Goal: Ask a question: Ask a question

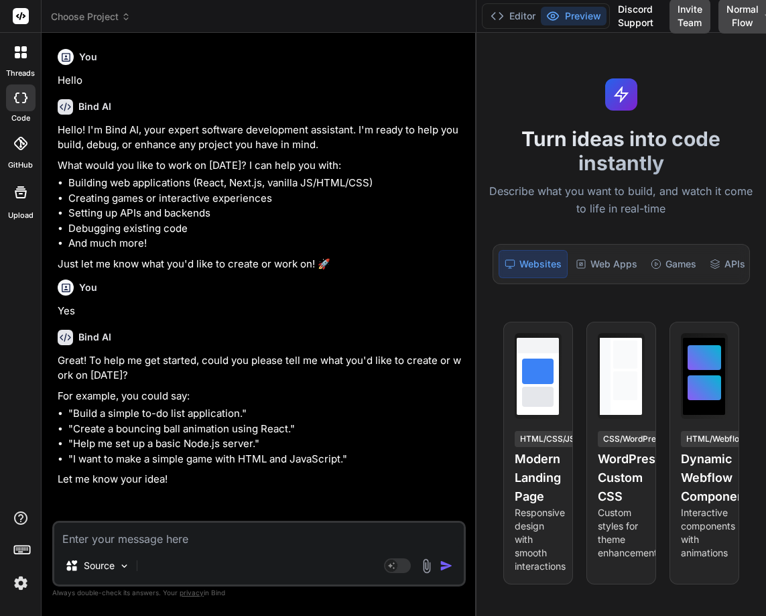
click at [23, 576] on img at bounding box center [20, 583] width 23 height 23
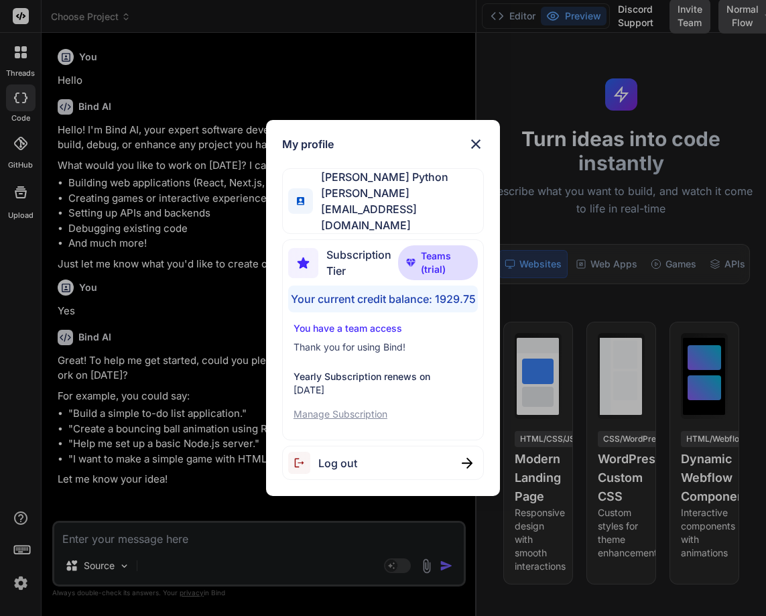
click at [178, 436] on div "My profile Hardik Python hardik@witarist.com Subscription Tier Teams (trial) Yo…" at bounding box center [383, 308] width 766 height 616
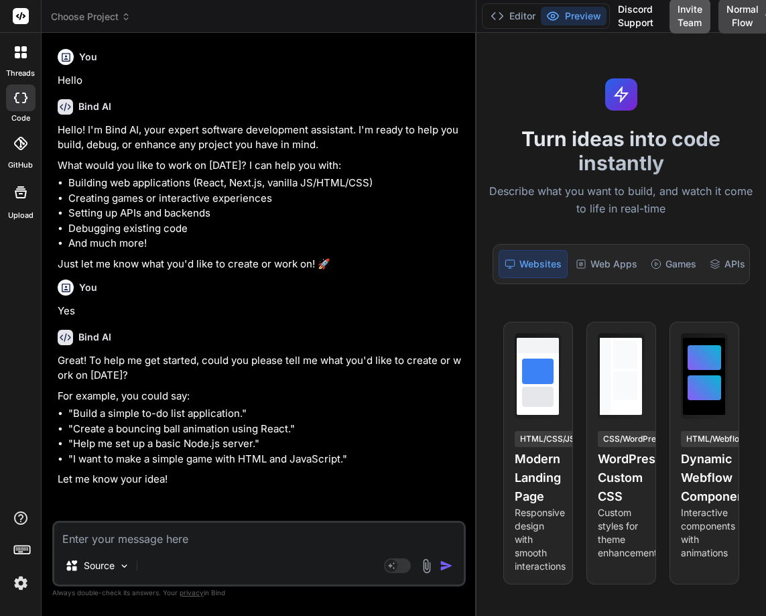
click at [692, 17] on button "Invite Team" at bounding box center [689, 16] width 41 height 35
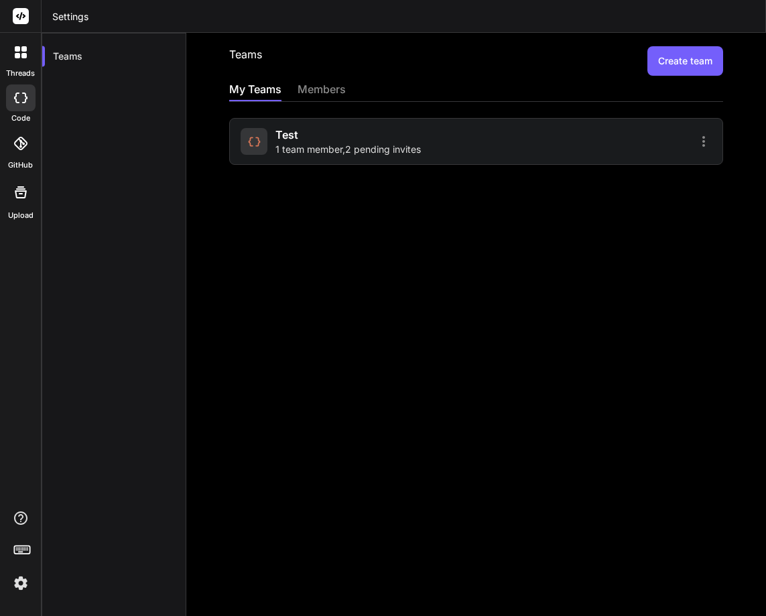
click at [409, 144] on span "1 team member , 2 pending invites" at bounding box center [347, 149] width 145 height 13
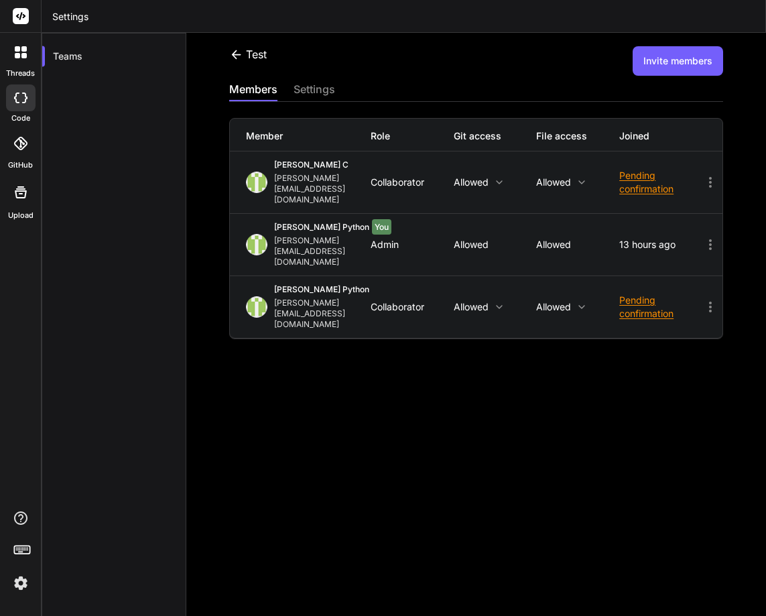
click at [709, 302] on icon at bounding box center [710, 307] width 3 height 11
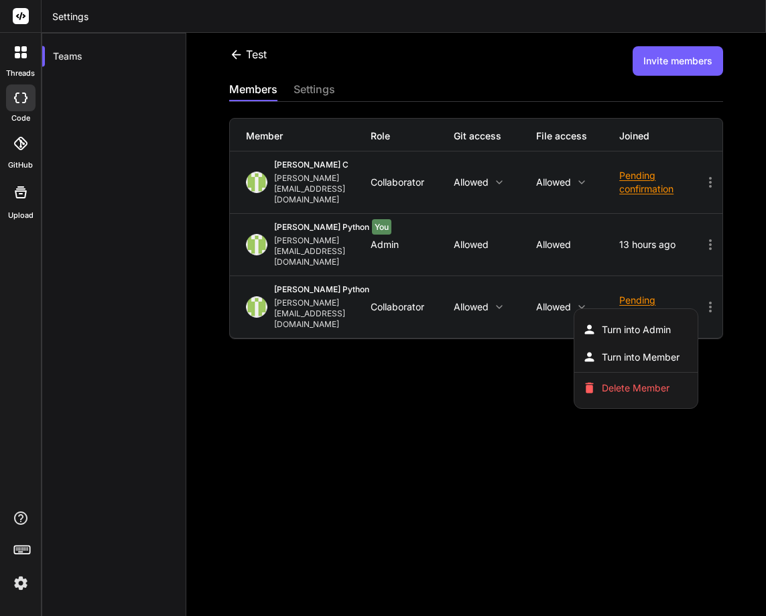
click at [440, 314] on div at bounding box center [383, 308] width 766 height 616
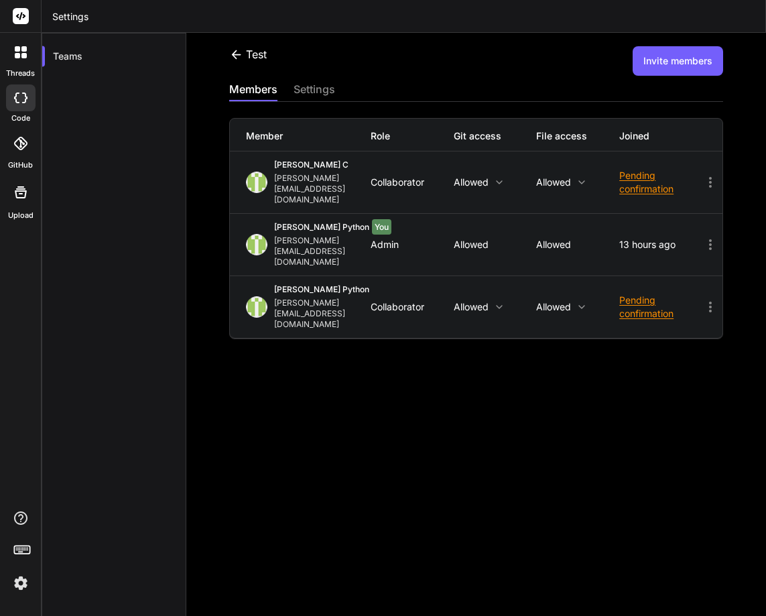
click at [622, 294] on div "Pending confirmation" at bounding box center [660, 307] width 83 height 27
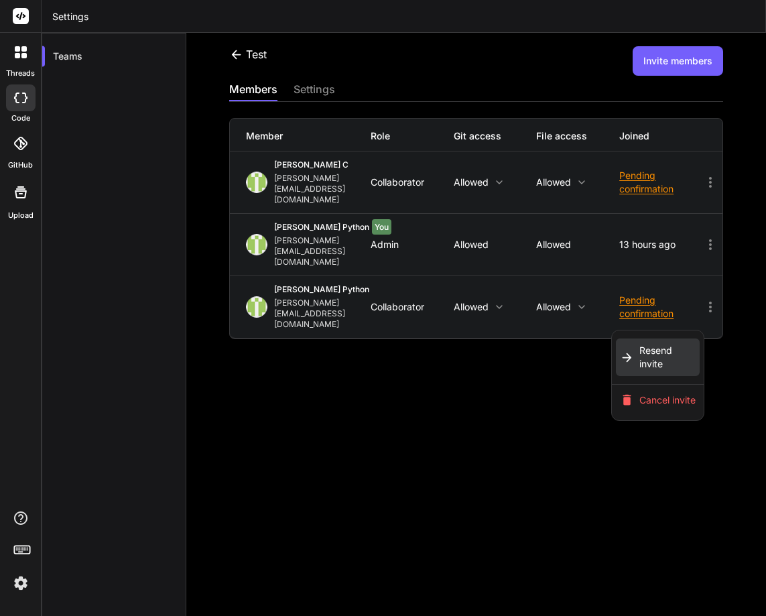
click at [639, 344] on span "Resend invite" at bounding box center [667, 357] width 56 height 27
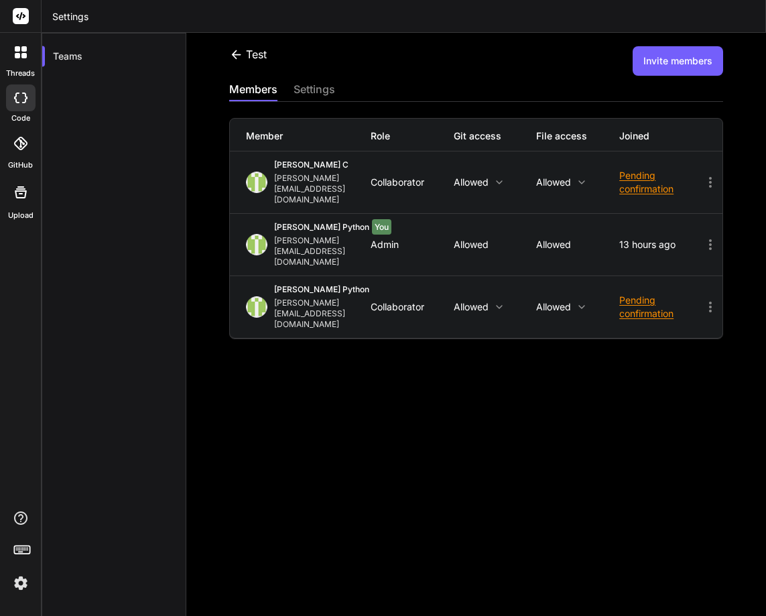
click at [18, 584] on img at bounding box center [20, 583] width 23 height 23
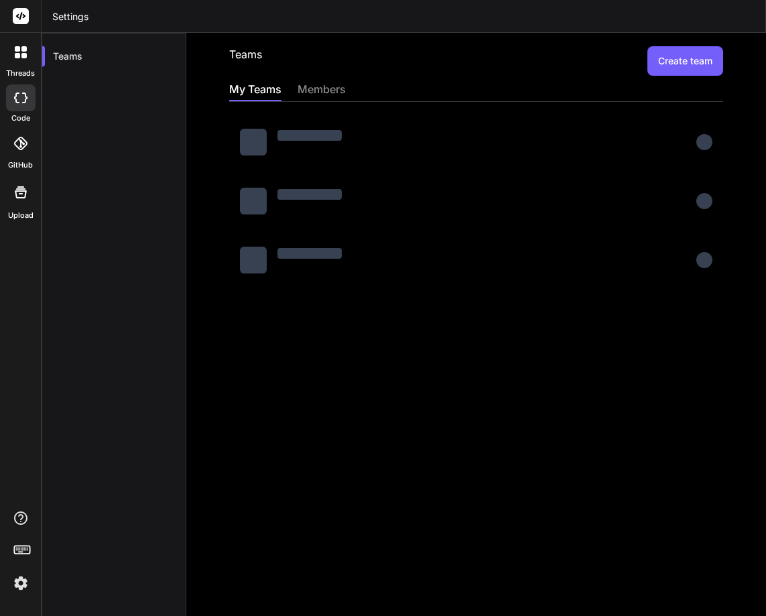
click at [17, 586] on img at bounding box center [20, 583] width 23 height 23
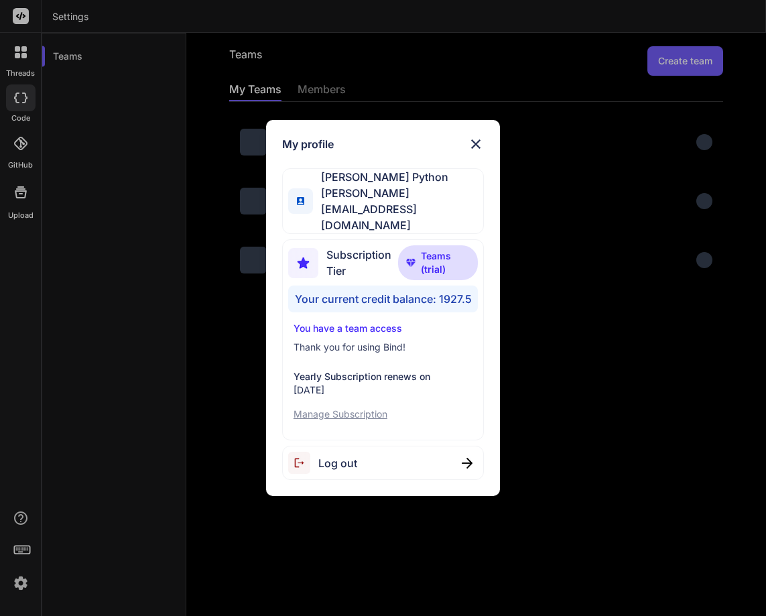
click at [112, 365] on div "My profile Hardik Python hardik@witarist.com Subscription Tier Teams (trial) Yo…" at bounding box center [383, 308] width 766 height 616
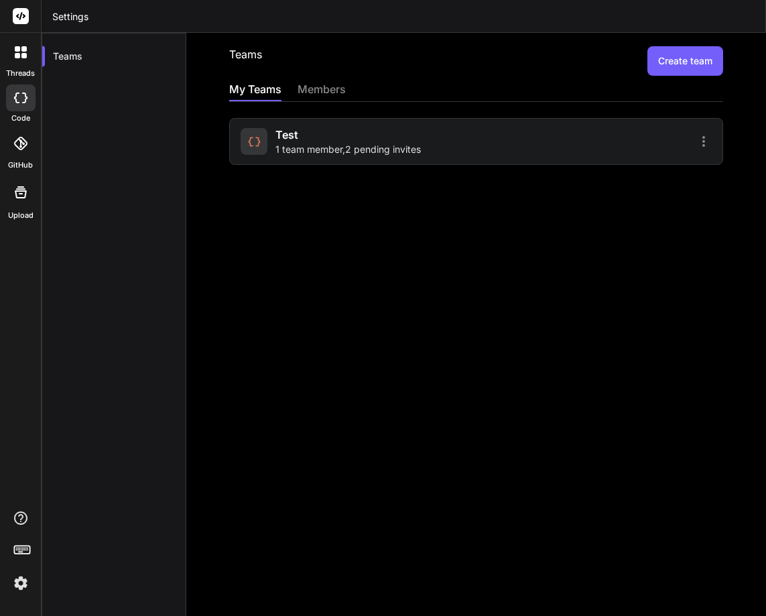
click at [11, 580] on img at bounding box center [20, 583] width 23 height 23
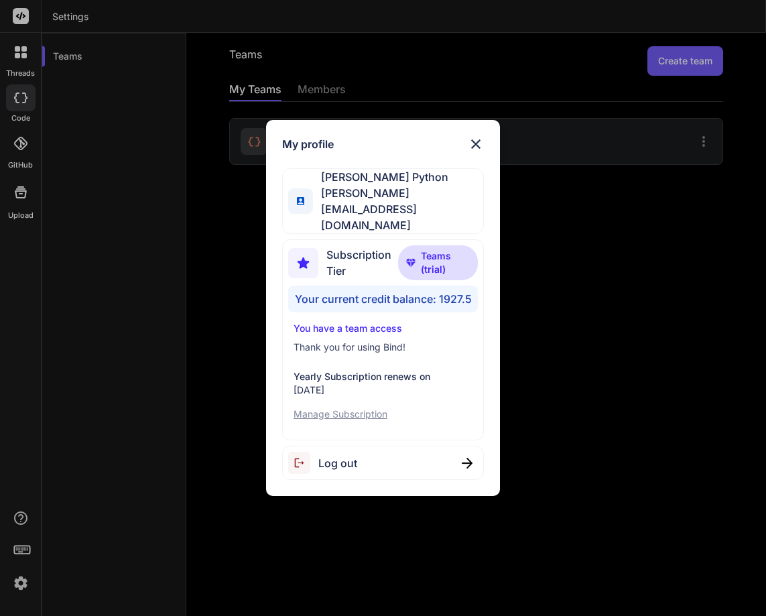
click at [473, 145] on div "My profile Hardik Python hardik@witarist.com Subscription Tier Teams (trial) Yo…" at bounding box center [383, 308] width 234 height 376
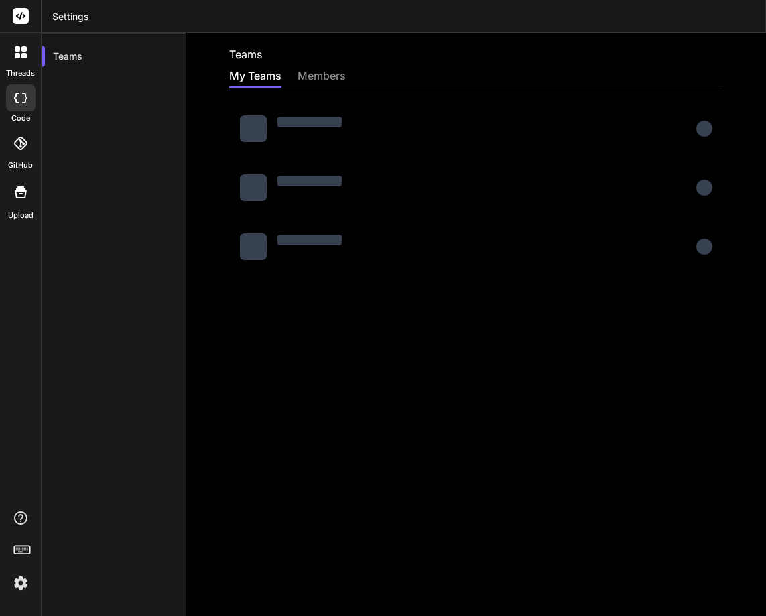
click at [17, 576] on img at bounding box center [20, 583] width 23 height 23
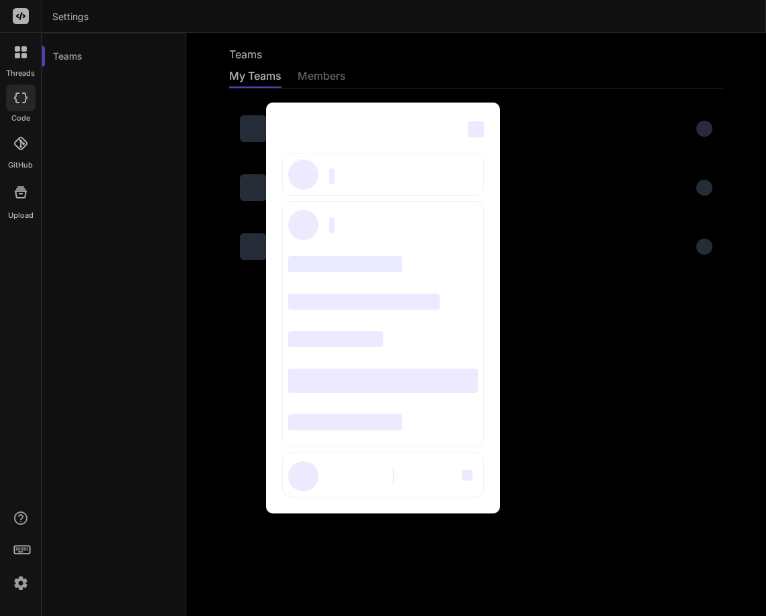
click at [17, 576] on div "‌ ‌ ‌ ‌ ‌ ‌ ‌ ‌ ‌ ‌ ‌ ‌ ‌ ‌ ‌" at bounding box center [383, 308] width 766 height 616
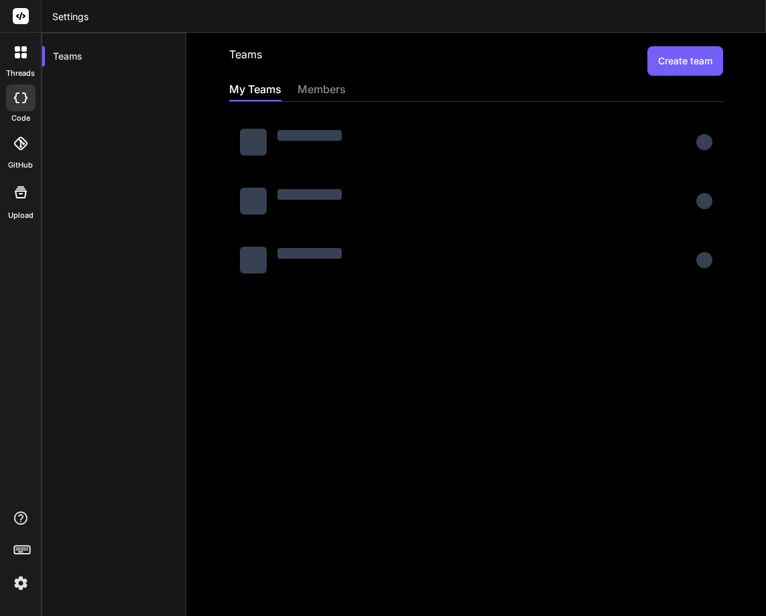
click at [11, 586] on img at bounding box center [20, 583] width 23 height 23
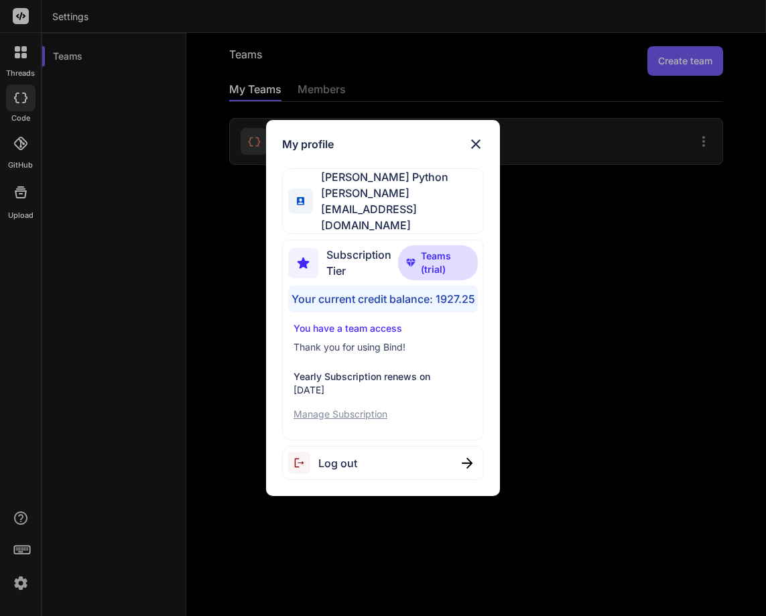
click at [477, 152] on img at bounding box center [476, 144] width 16 height 16
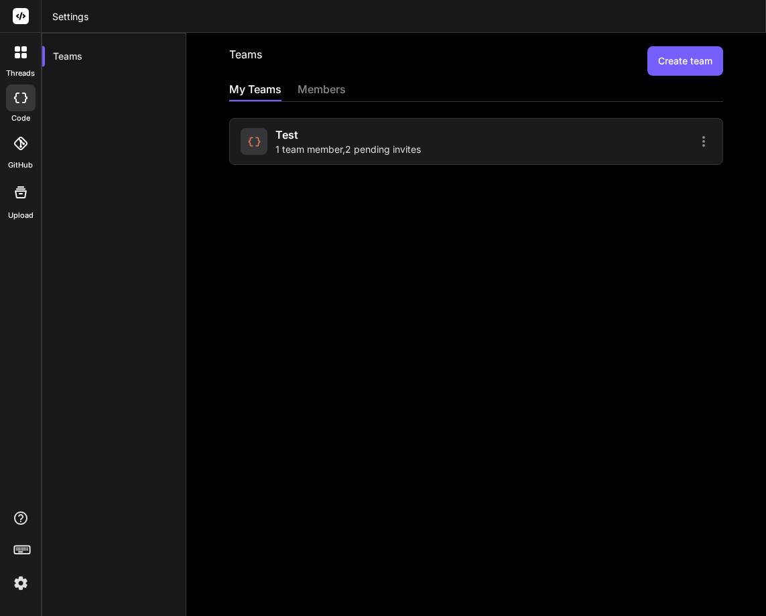
click at [365, 130] on div "test 1 team member , 2 pending invites" at bounding box center [347, 141] width 145 height 29
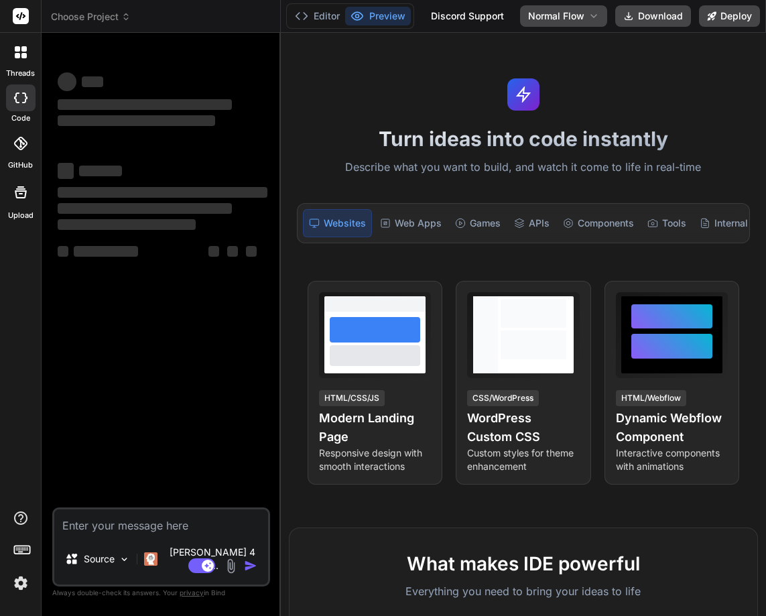
click at [14, 17] on rect at bounding box center [21, 16] width 16 height 16
click at [24, 15] on icon at bounding box center [21, 16] width 10 height 8
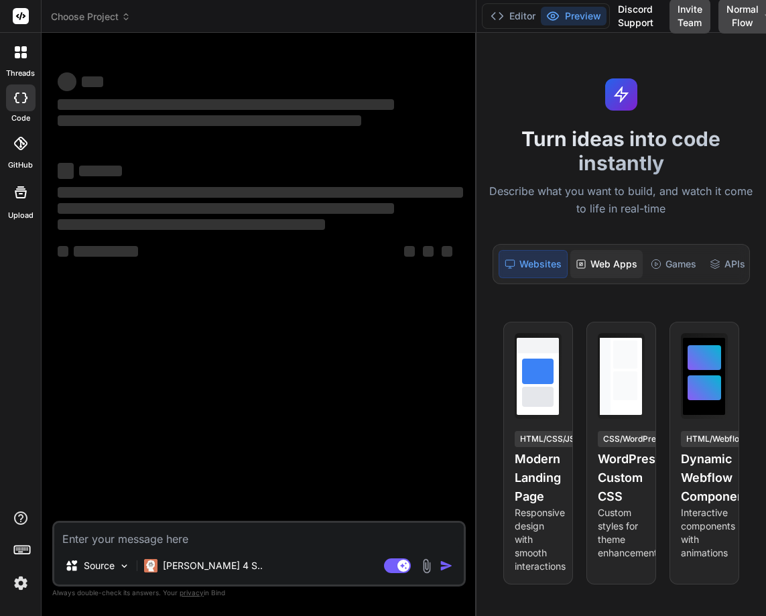
drag, startPoint x: 279, startPoint y: 289, endPoint x: 606, endPoint y: 274, distance: 328.0
click at [606, 274] on div "Choose Project Created with Pixso. Bind AI Web Search Created with Pixso. Code …" at bounding box center [404, 308] width 724 height 616
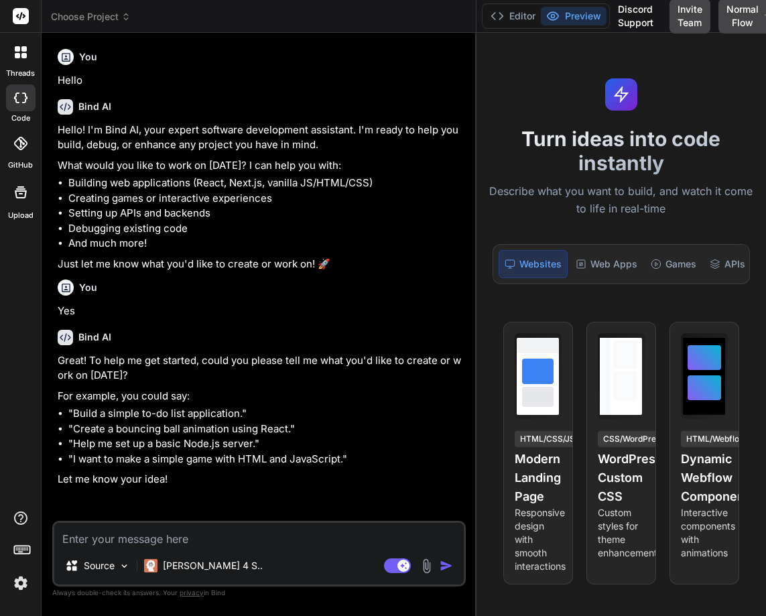
click at [16, 57] on icon at bounding box center [17, 55] width 5 height 5
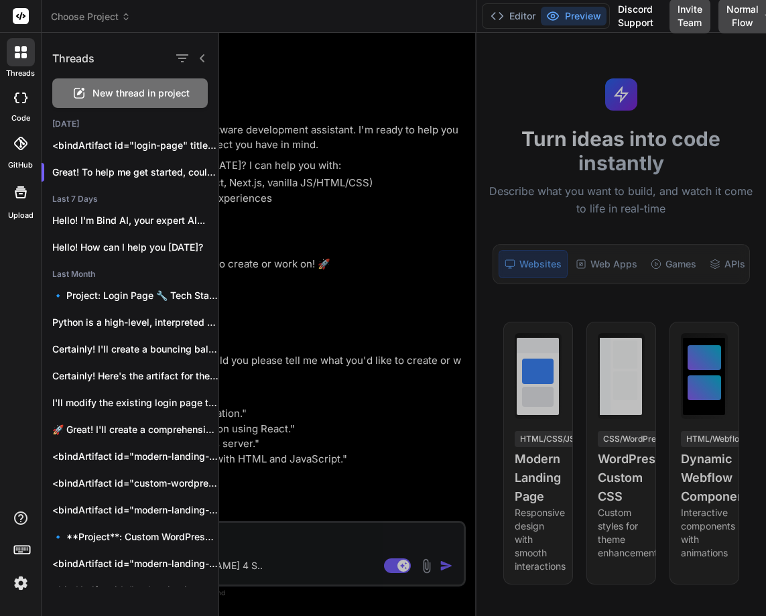
click at [108, 93] on span "New thread in project" at bounding box center [140, 92] width 97 height 13
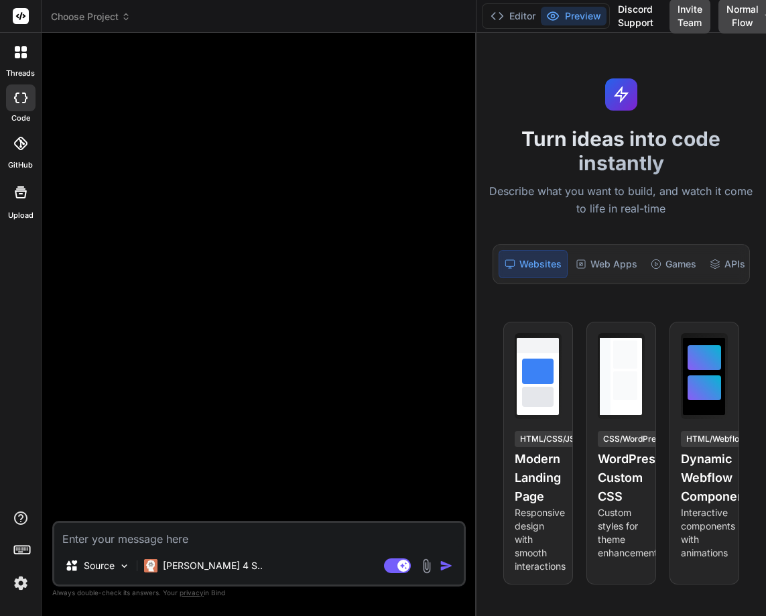
click at [111, 537] on textarea at bounding box center [258, 535] width 409 height 24
click at [17, 582] on img at bounding box center [20, 583] width 23 height 23
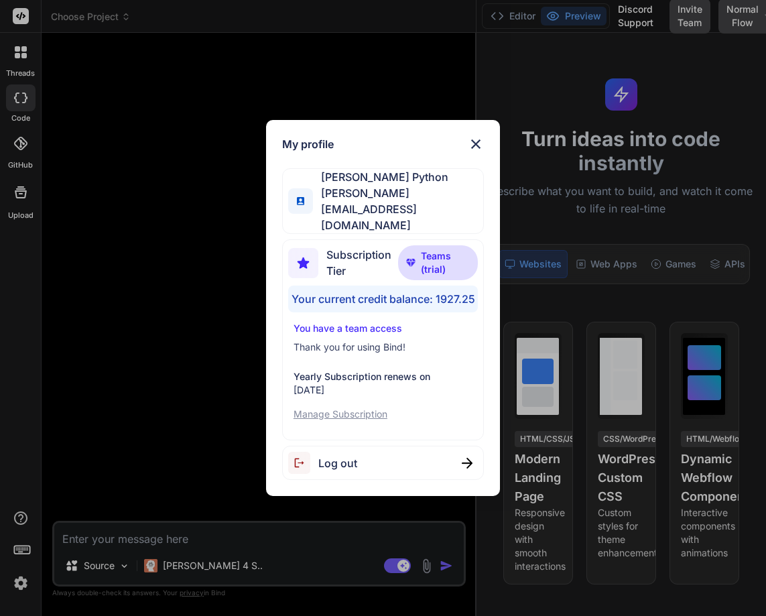
click at [180, 365] on div "My profile Hardik Python hardik@witarist.com Subscription Tier Teams (trial) Yo…" at bounding box center [383, 308] width 766 height 616
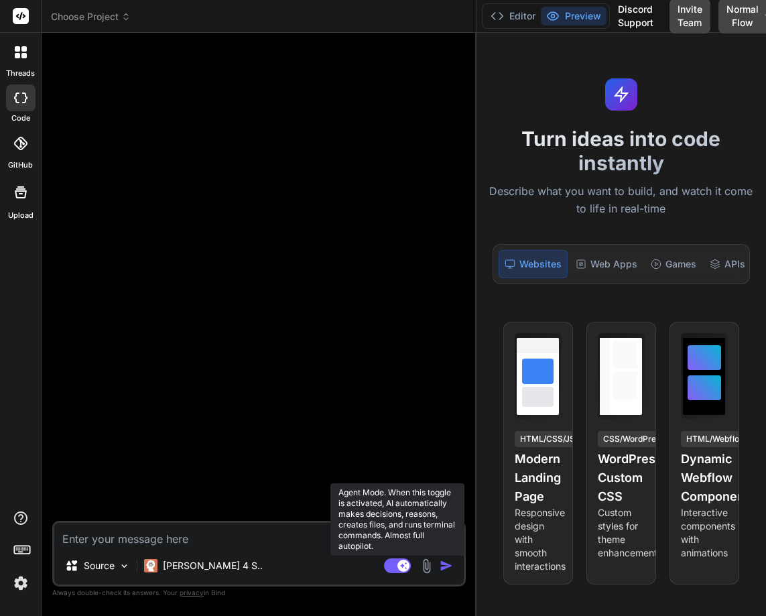
click at [397, 565] on rect at bounding box center [397, 565] width 27 height 15
type textarea "x"
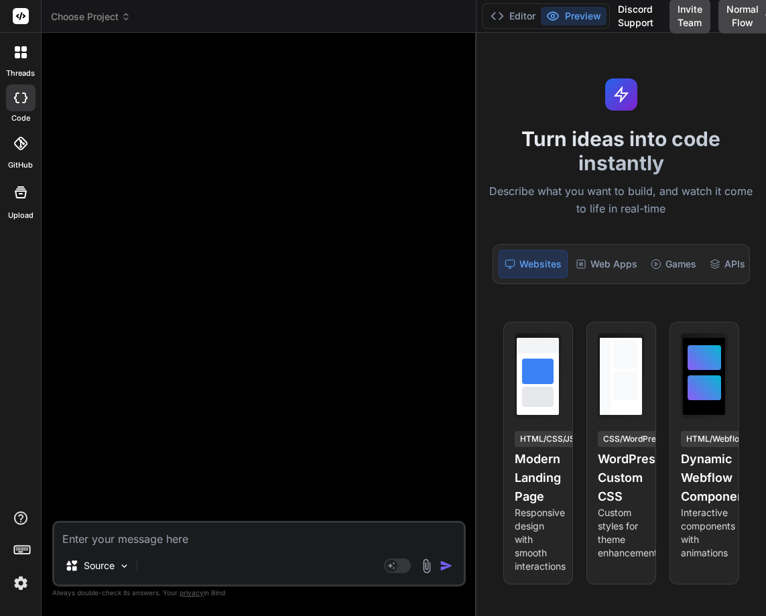
click at [127, 538] on textarea at bounding box center [258, 535] width 409 height 24
type textarea "W"
type textarea "x"
type textarea "Wh"
type textarea "x"
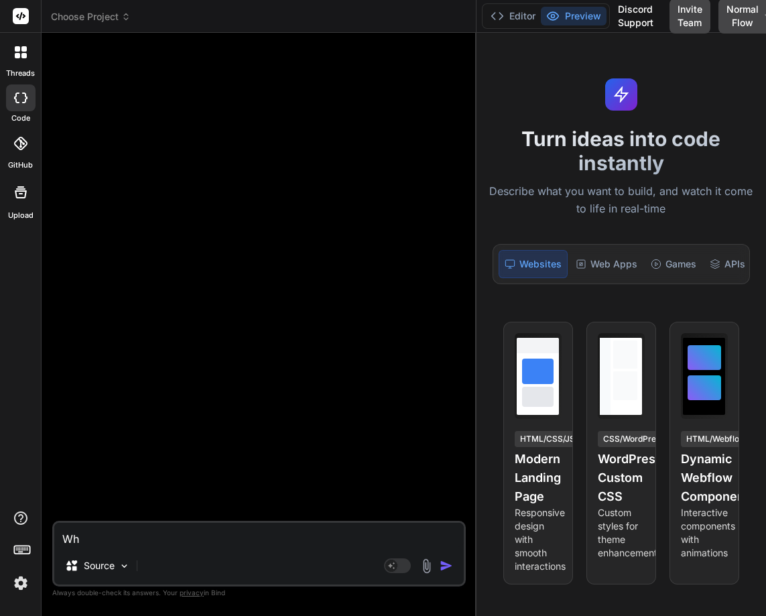
type textarea "Wha"
type textarea "x"
type textarea "What"
type textarea "x"
type textarea "What"
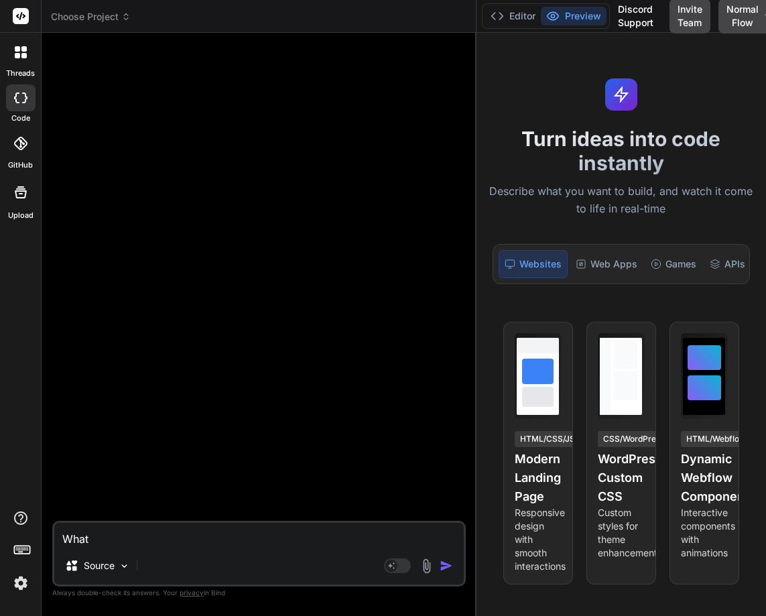
type textarea "x"
type textarea "What i"
type textarea "x"
type textarea "What is"
type textarea "x"
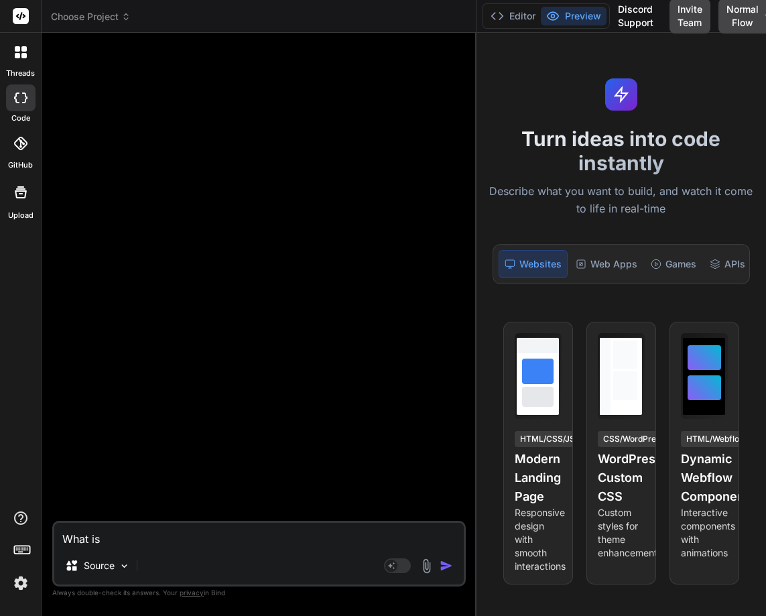
type textarea "What is"
type textarea "x"
type textarea "What is p"
type textarea "x"
type textarea "What is py"
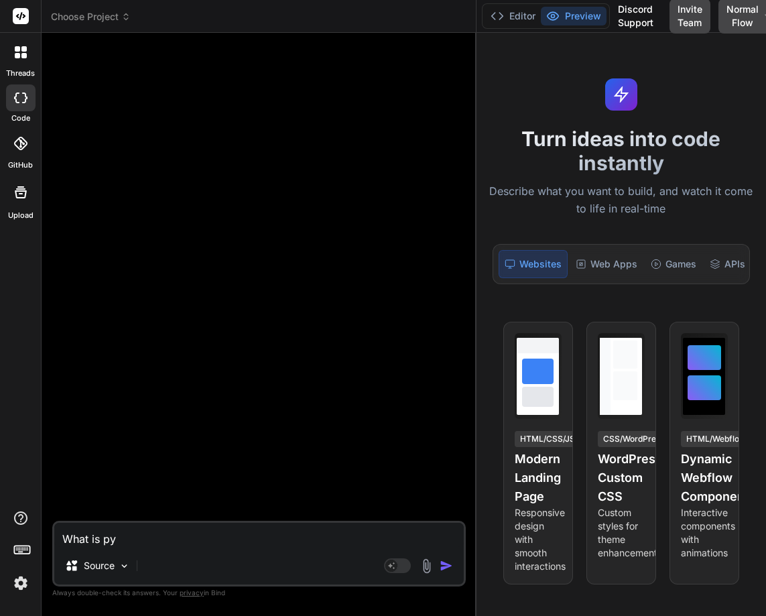
type textarea "x"
type textarea "What is pyt"
type textarea "x"
type textarea "What is pyth"
type textarea "x"
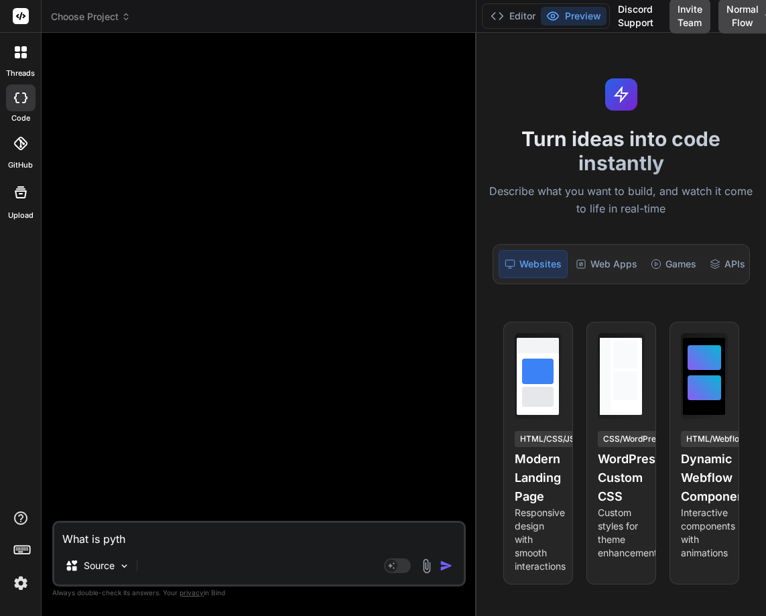
type textarea "What is pytho"
type textarea "x"
type textarea "What is python"
type textarea "x"
type textarea "What is python?"
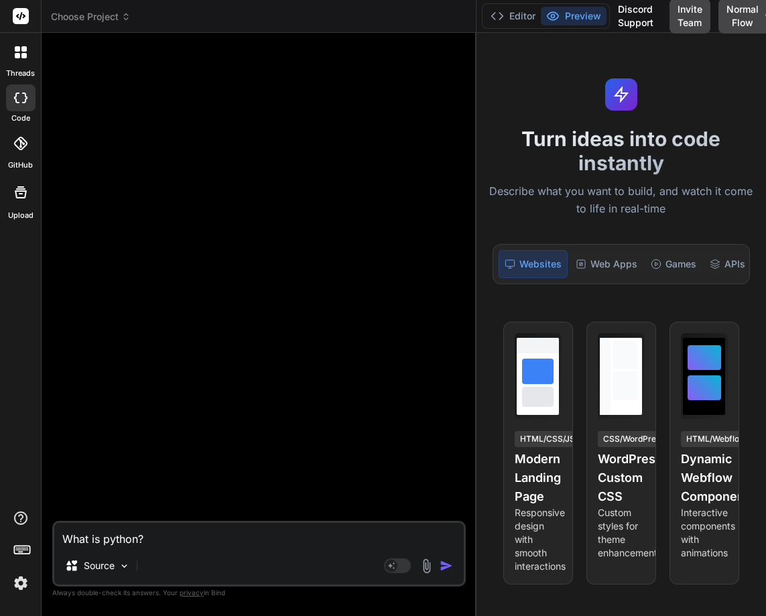
type textarea "x"
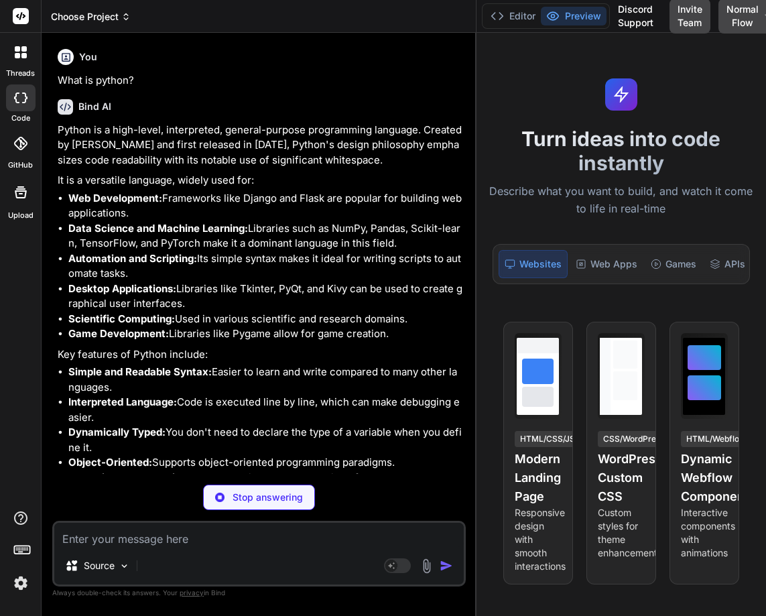
type textarea "x"
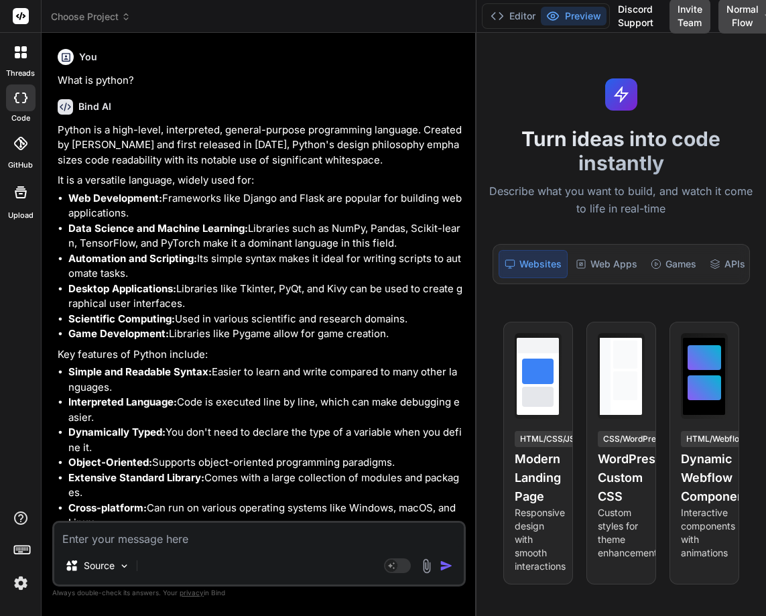
click at [25, 585] on img at bounding box center [20, 583] width 23 height 23
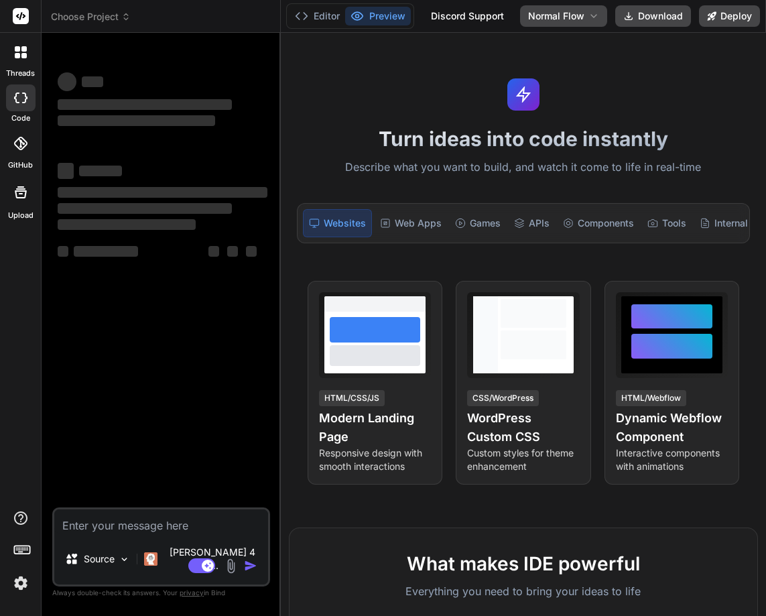
click at [20, 593] on img at bounding box center [20, 583] width 23 height 23
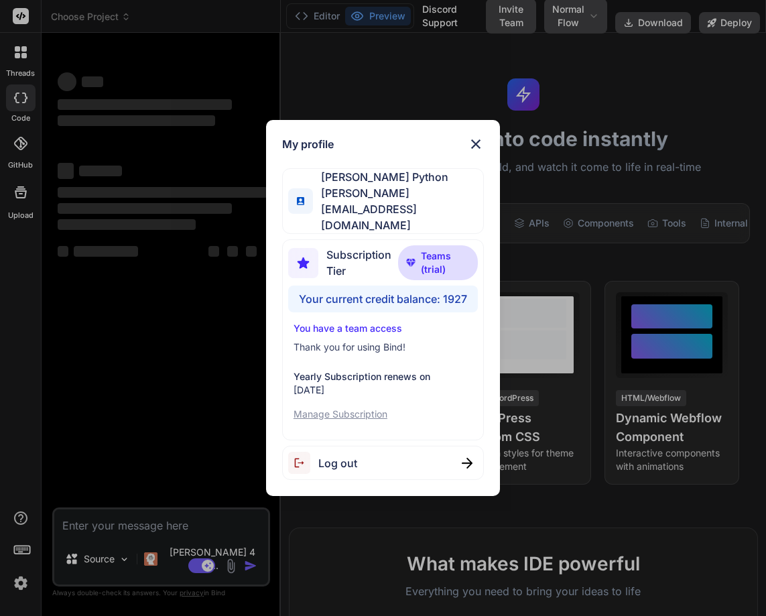
click at [476, 152] on img at bounding box center [476, 144] width 16 height 16
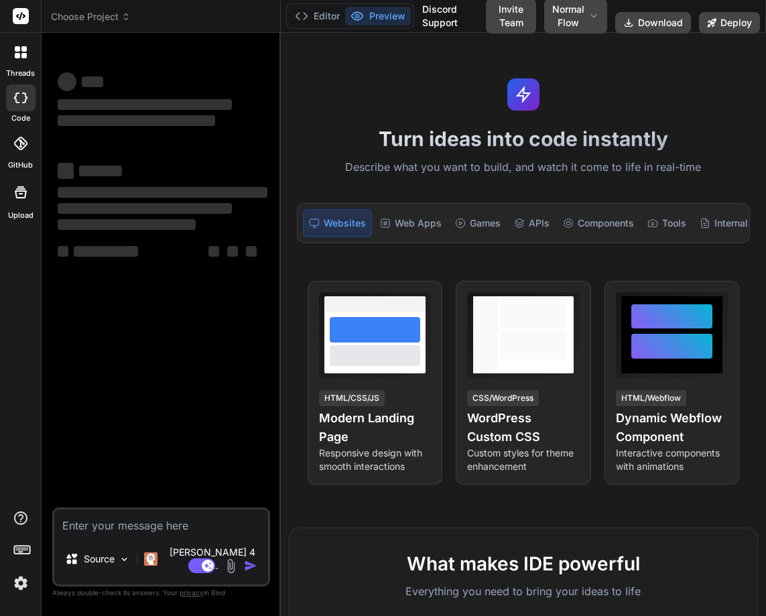
click at [12, 66] on div at bounding box center [21, 52] width 28 height 28
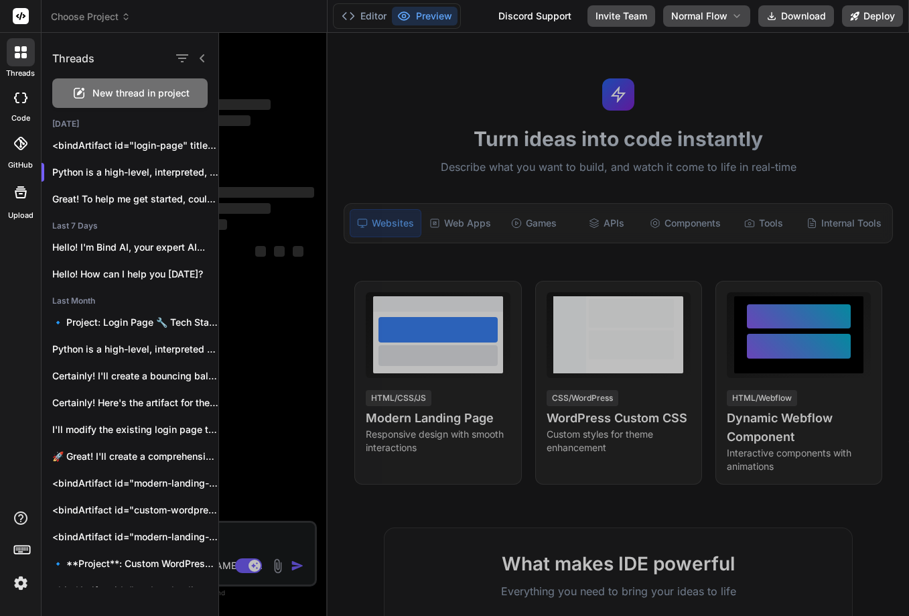
click at [304, 288] on div at bounding box center [564, 324] width 690 height 583
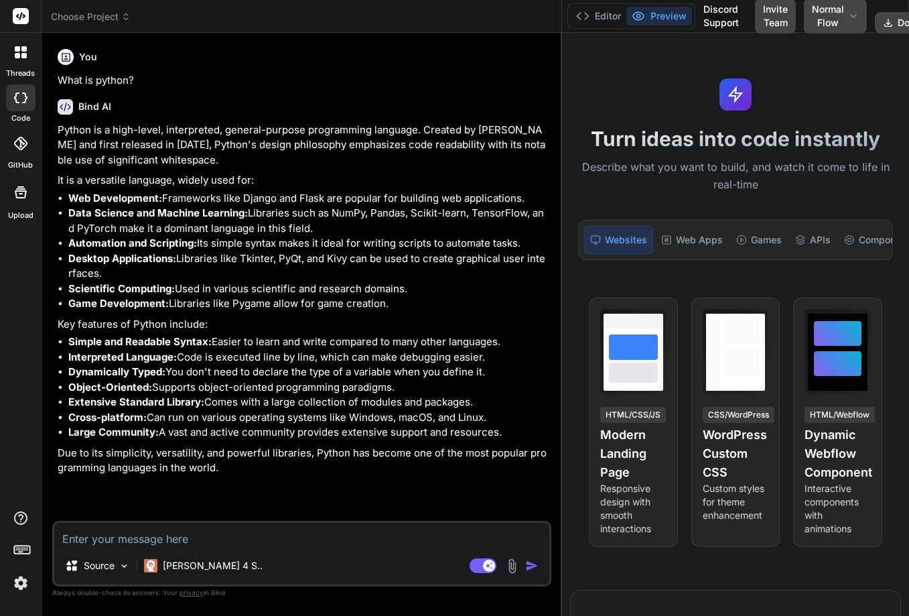
drag, startPoint x: 327, startPoint y: 281, endPoint x: 578, endPoint y: 267, distance: 251.0
click at [578, 267] on div "Choose Project Created with Pixso. Bind AI Web Search Created with Pixso. Code …" at bounding box center [476, 308] width 868 height 616
click at [17, 55] on icon at bounding box center [17, 55] width 5 height 5
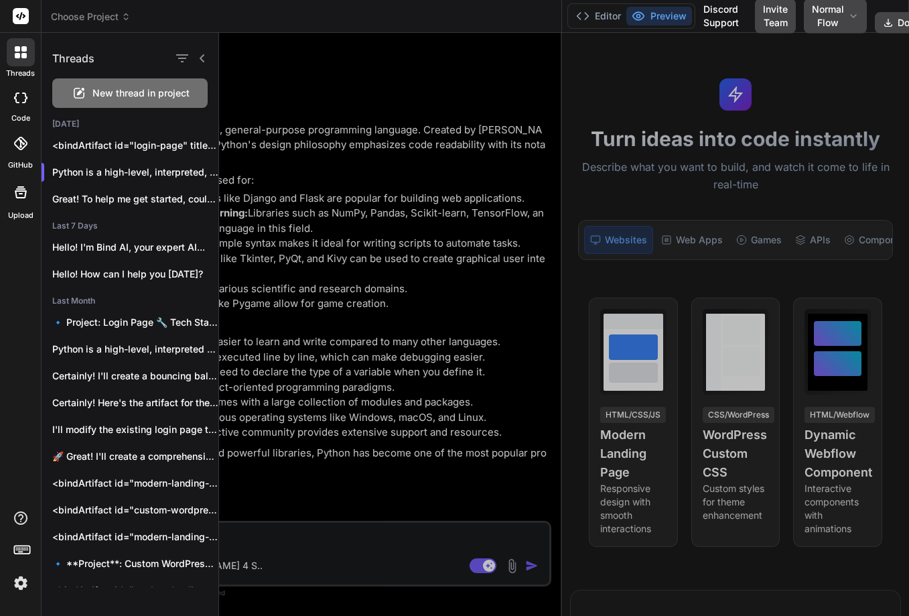
click at [107, 97] on span "New thread in project" at bounding box center [140, 92] width 97 height 13
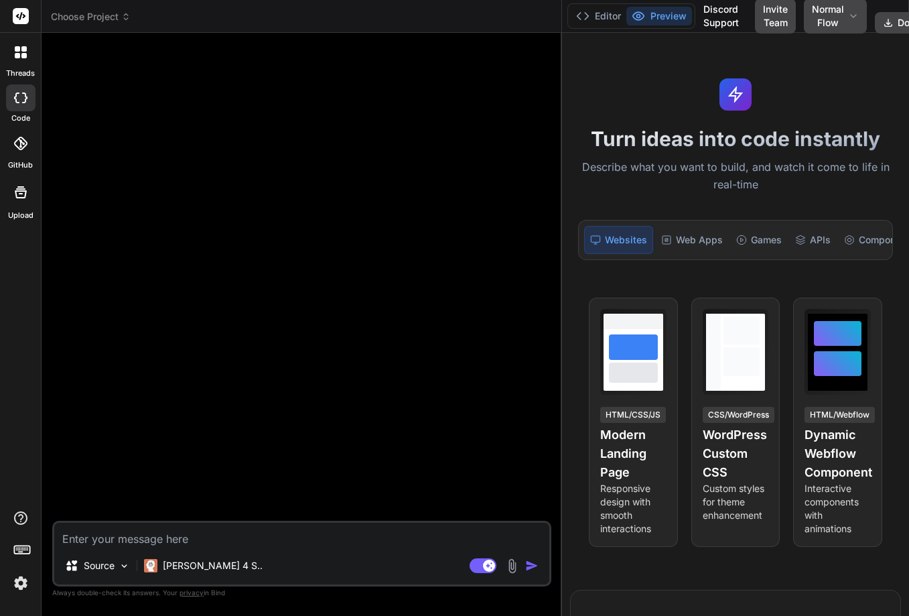
click at [254, 241] on div at bounding box center [303, 282] width 497 height 477
click at [19, 586] on img at bounding box center [20, 583] width 23 height 23
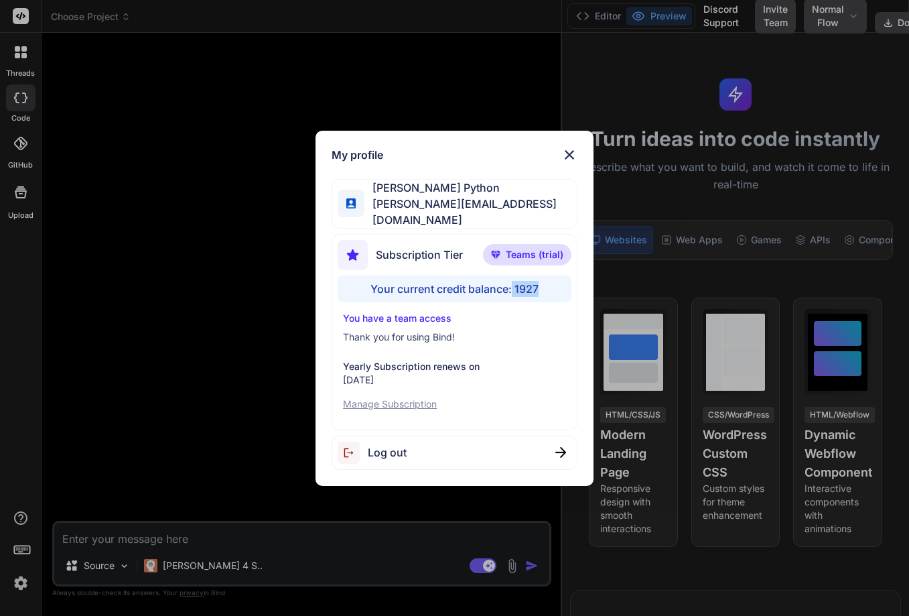
drag, startPoint x: 550, startPoint y: 286, endPoint x: 512, endPoint y: 287, distance: 38.2
click at [512, 287] on div "Your current credit balance: 1927" at bounding box center [455, 288] width 234 height 27
click at [568, 155] on img at bounding box center [570, 155] width 16 height 16
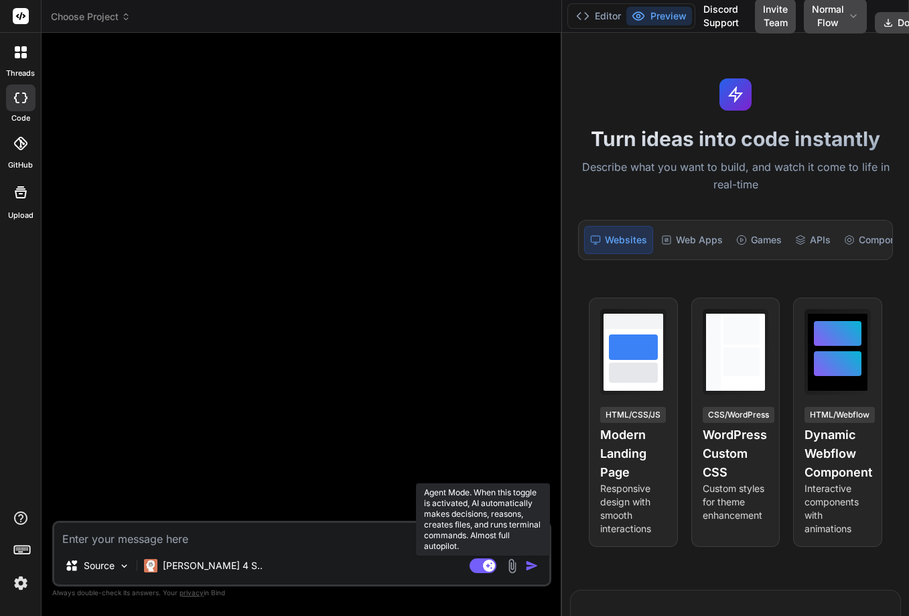
click at [483, 561] on rect at bounding box center [483, 565] width 27 height 15
type textarea "x"
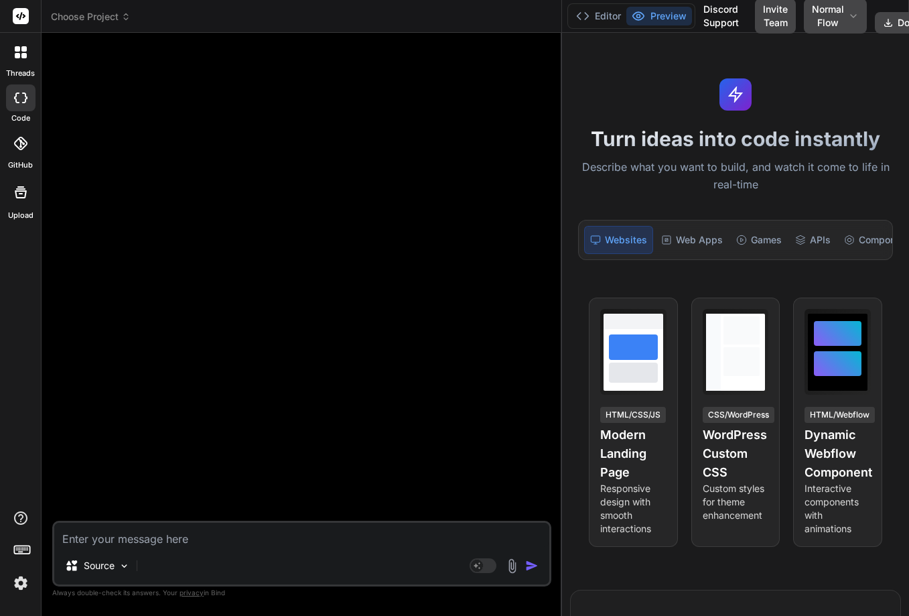
click at [221, 533] on textarea at bounding box center [301, 535] width 495 height 24
type textarea "W"
type textarea "x"
type textarea "Wh"
type textarea "x"
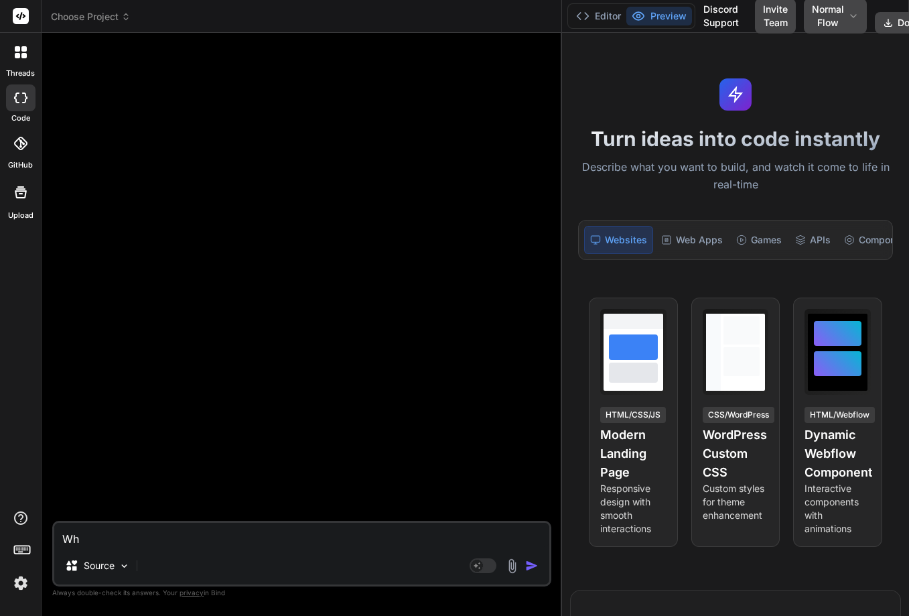
type textarea "Wha"
type textarea "x"
type textarea "What"
type textarea "x"
type textarea "What"
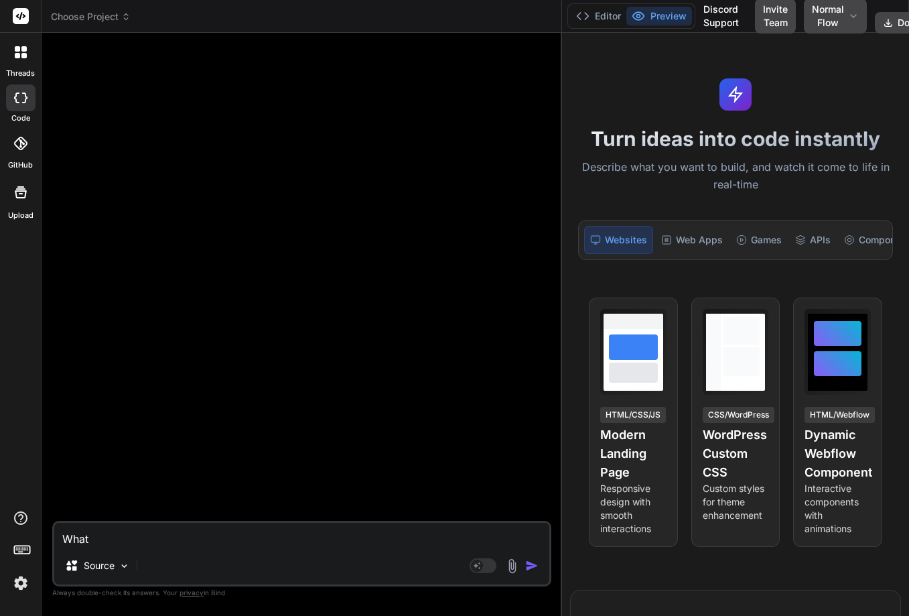
type textarea "x"
type textarea "What i"
type textarea "x"
type textarea "What is"
type textarea "x"
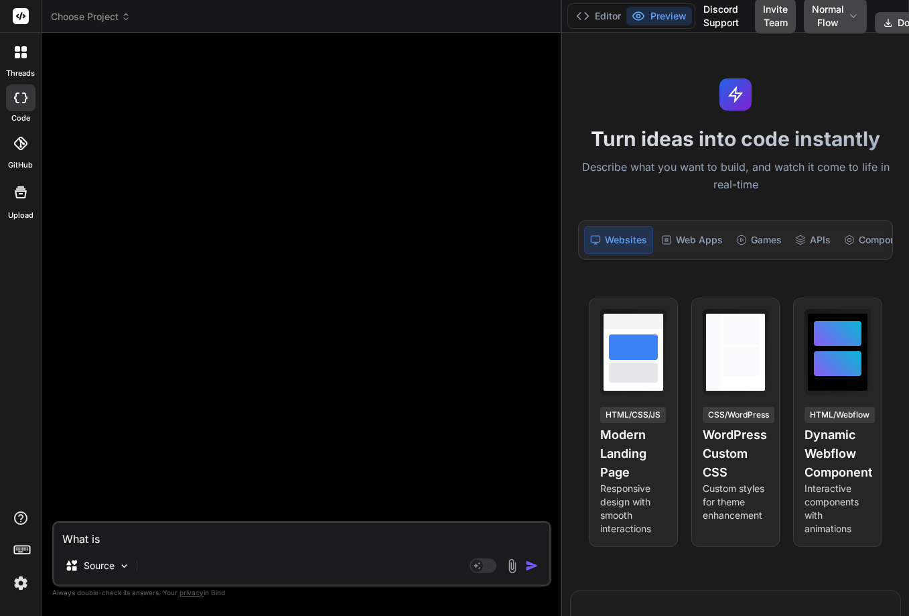
type textarea "What is"
type textarea "x"
type textarea "What is p"
type textarea "x"
type textarea "What is py"
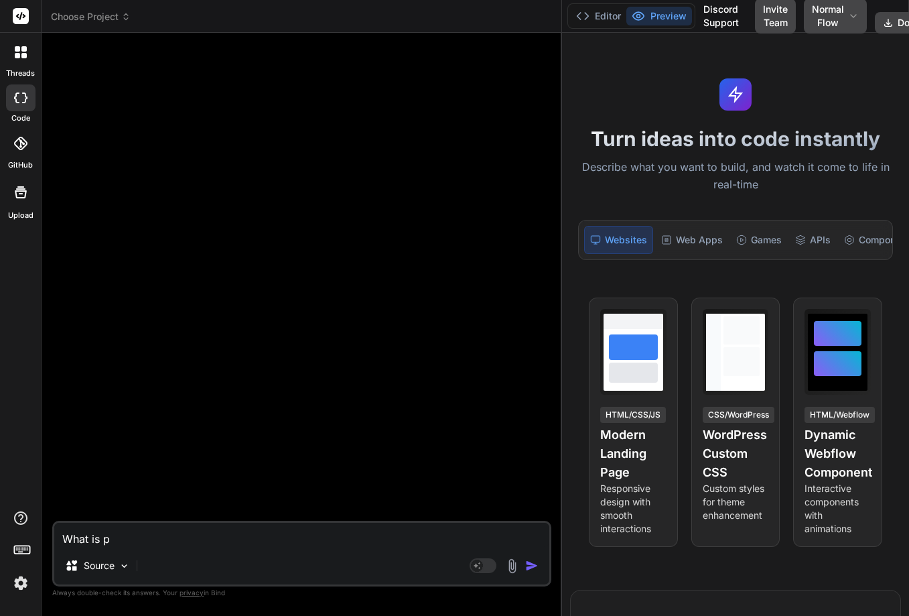
type textarea "x"
type textarea "What is pyt"
type textarea "x"
type textarea "What is pyth"
type textarea "x"
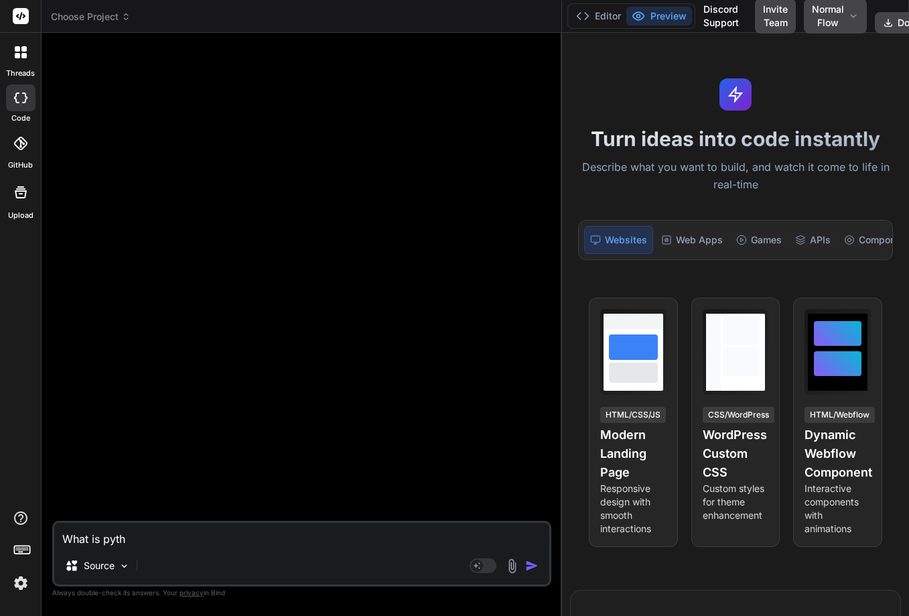
type textarea "What is pytho"
type textarea "x"
type textarea "What is python"
type textarea "x"
type textarea "What is python"
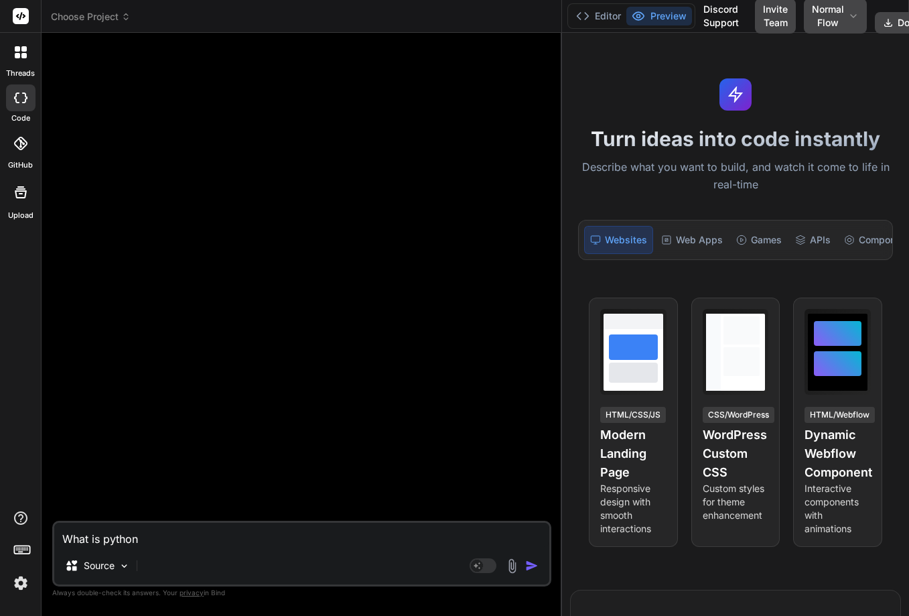
type textarea "x"
type textarea "What is python ?"
type textarea "x"
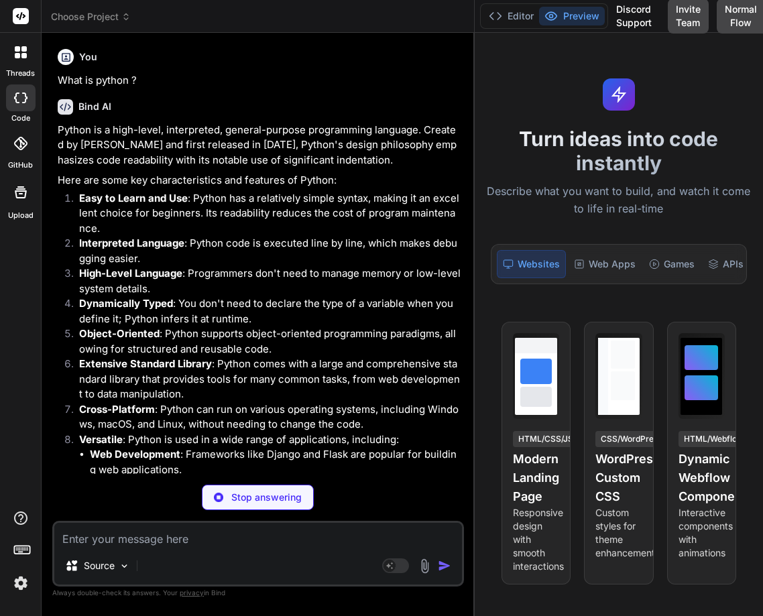
type textarea "x"
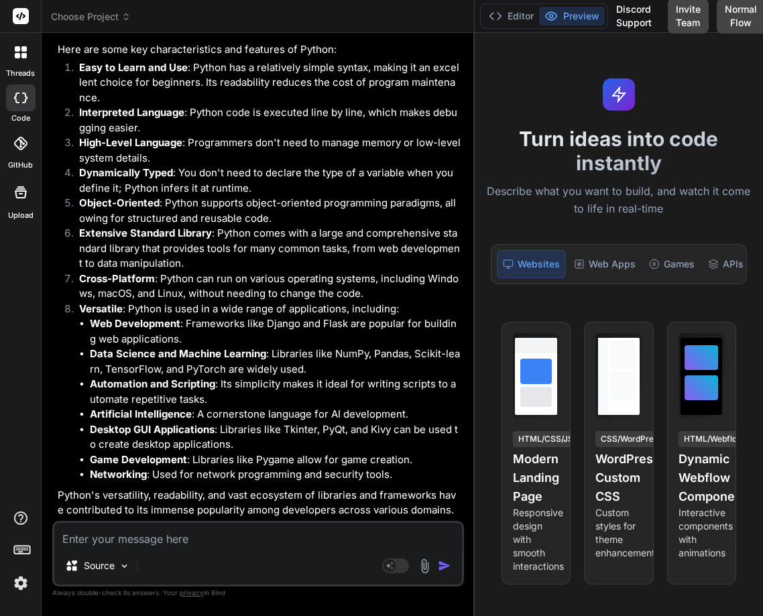
click at [21, 584] on img at bounding box center [20, 583] width 23 height 23
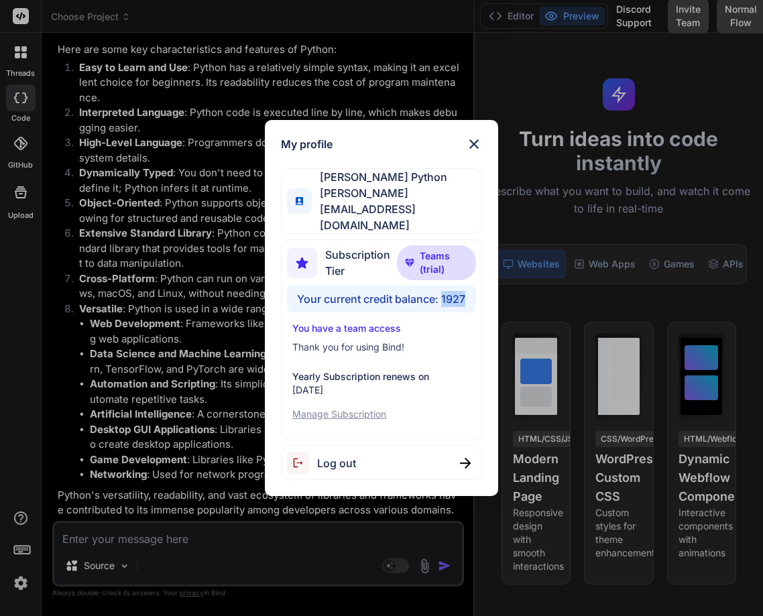
drag, startPoint x: 443, startPoint y: 287, endPoint x: 479, endPoint y: 283, distance: 36.3
click at [479, 283] on div "Subscription Tier Teams (trial) Your current credit balance: 1927 You have a te…" at bounding box center [381, 339] width 201 height 201
click at [475, 152] on img at bounding box center [474, 144] width 16 height 16
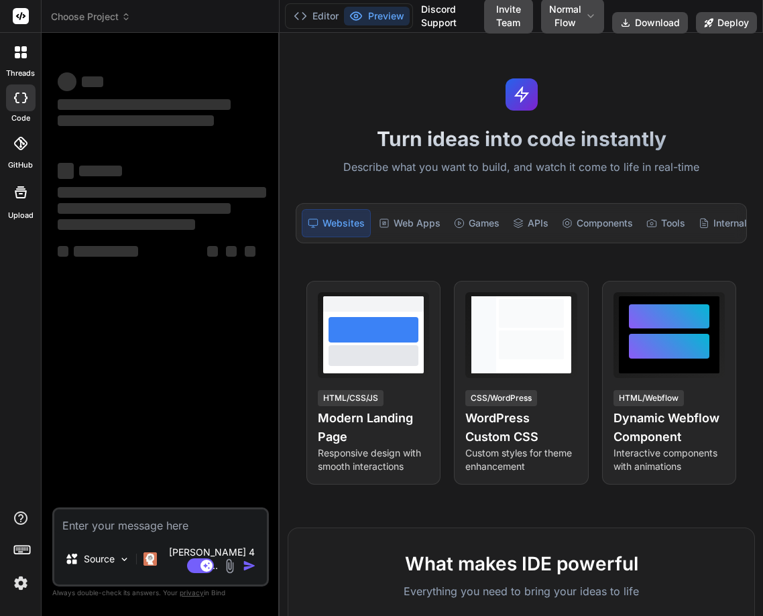
click at [18, 583] on img at bounding box center [20, 583] width 23 height 23
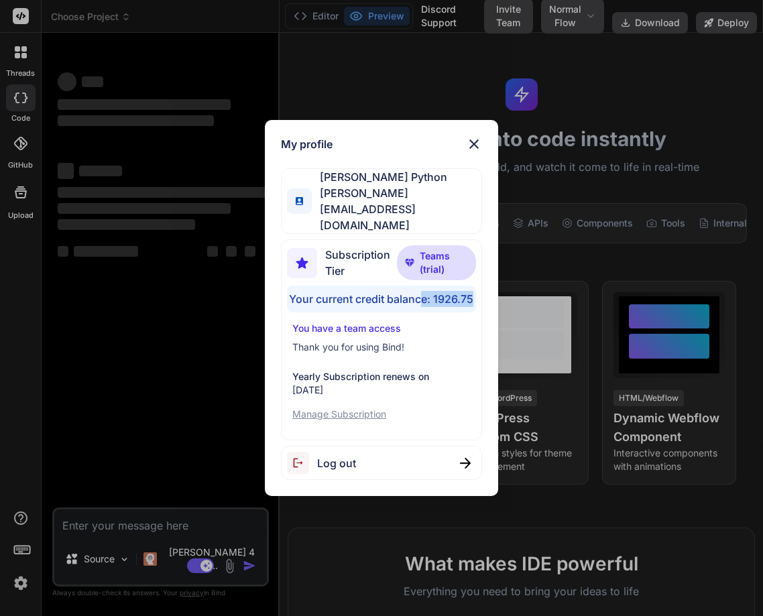
drag, startPoint x: 424, startPoint y: 283, endPoint x: 478, endPoint y: 285, distance: 54.3
click at [478, 285] on div "Subscription Tier Teams (trial) Your current credit balance: 1926.75 You have a…" at bounding box center [381, 339] width 201 height 201
type textarea "x"
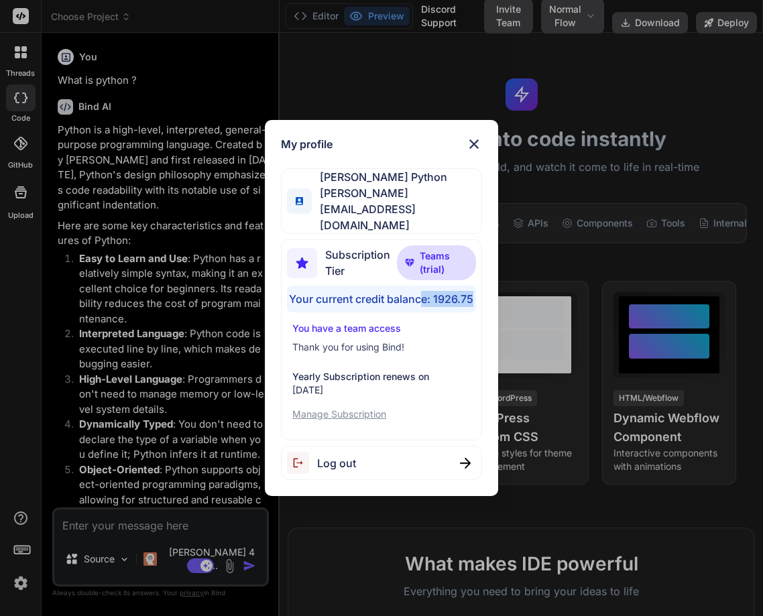
click at [470, 152] on img at bounding box center [474, 144] width 16 height 16
